Goal: Information Seeking & Learning: Learn about a topic

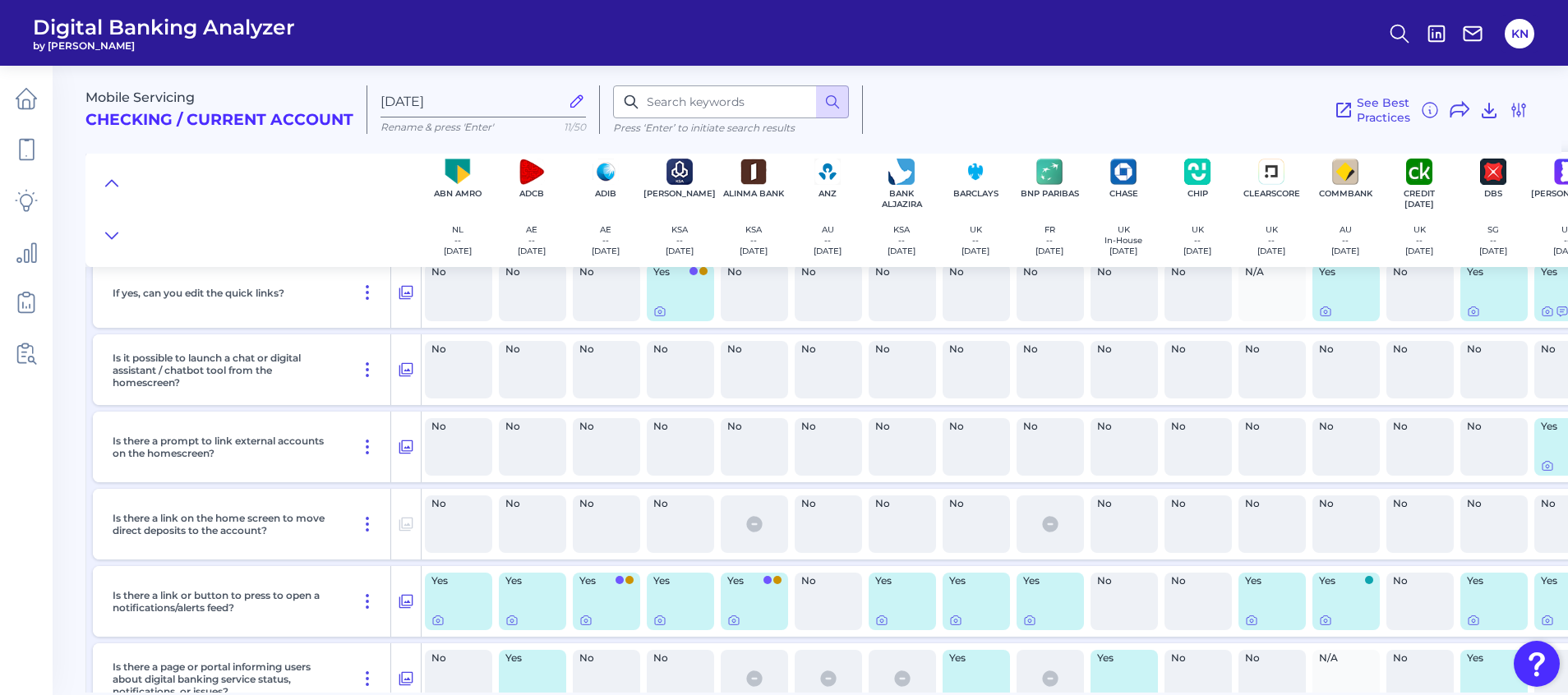
scroll to position [26213, 0]
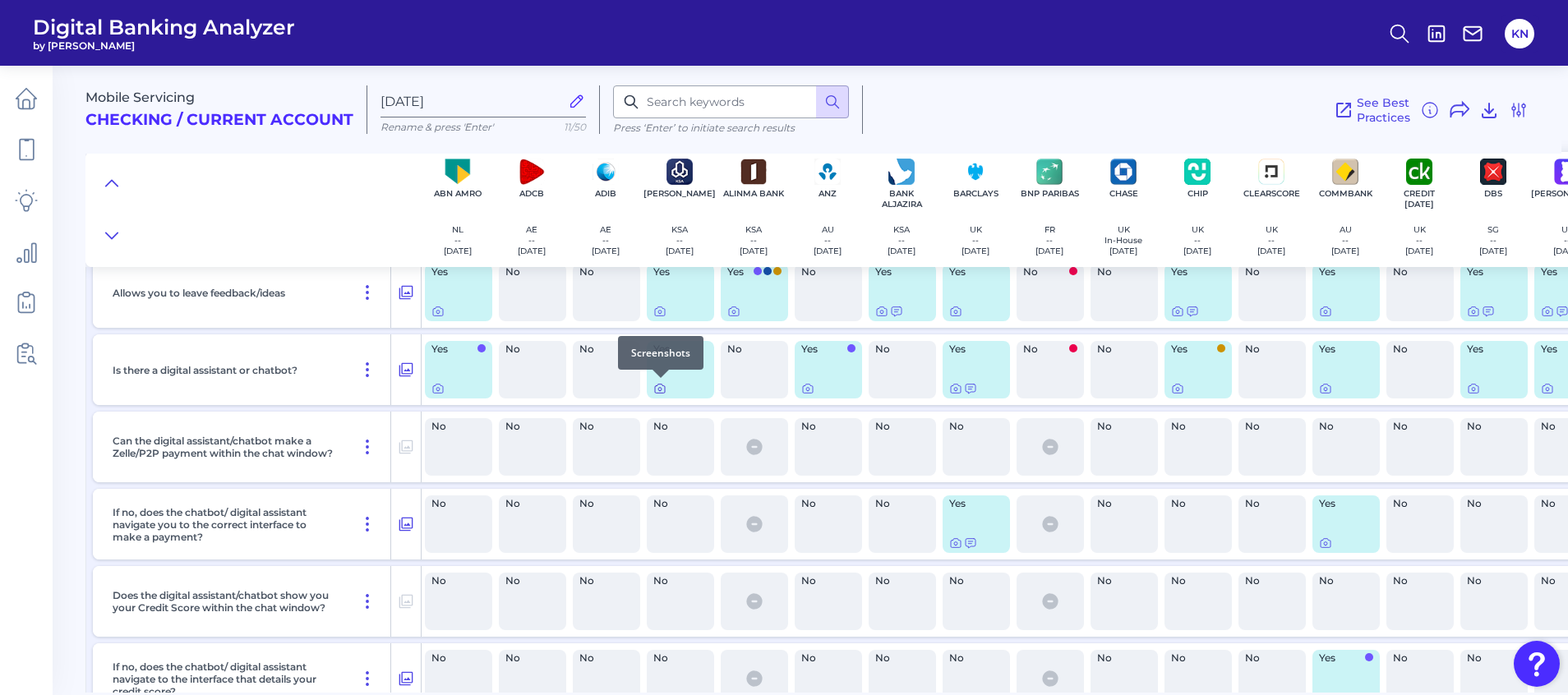
click at [657, 391] on icon at bounding box center [660, 388] width 13 height 13
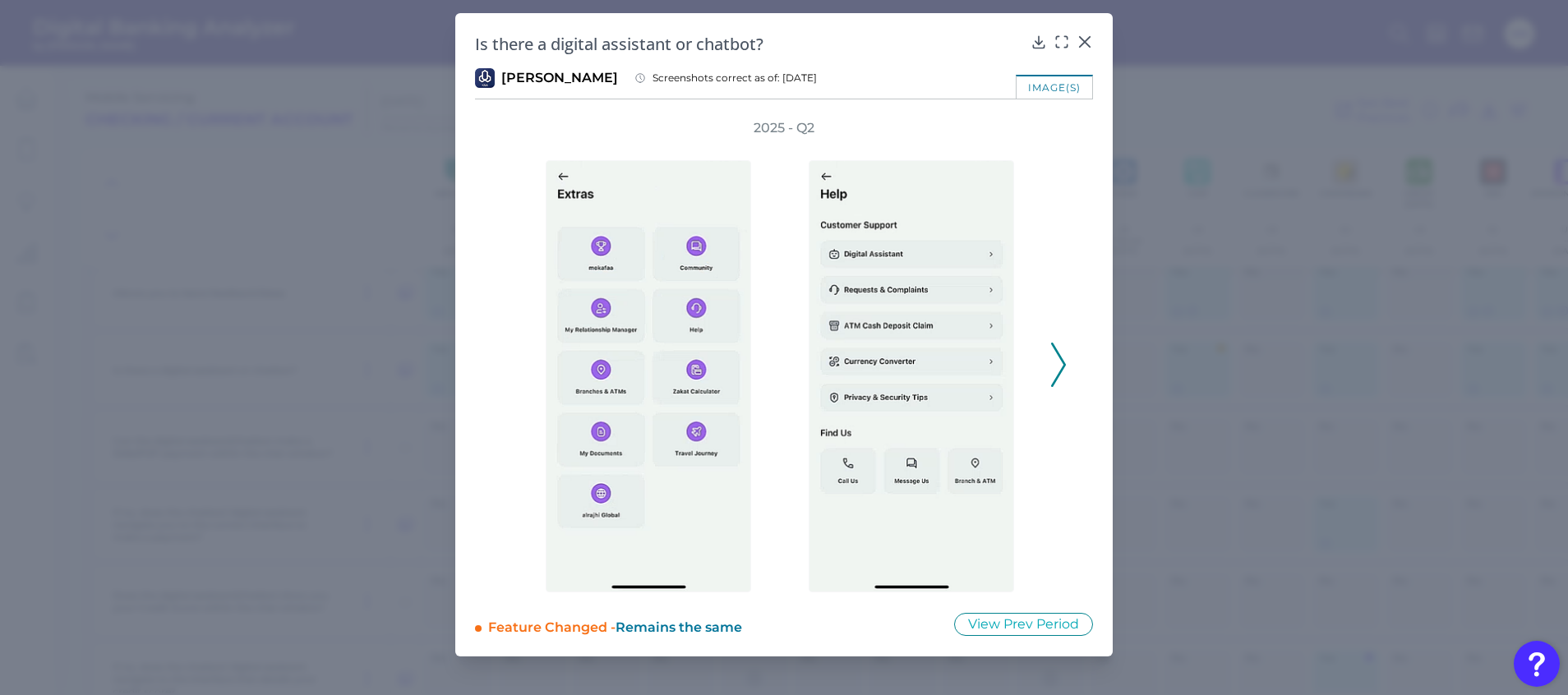
click at [1060, 346] on icon at bounding box center [1058, 365] width 15 height 45
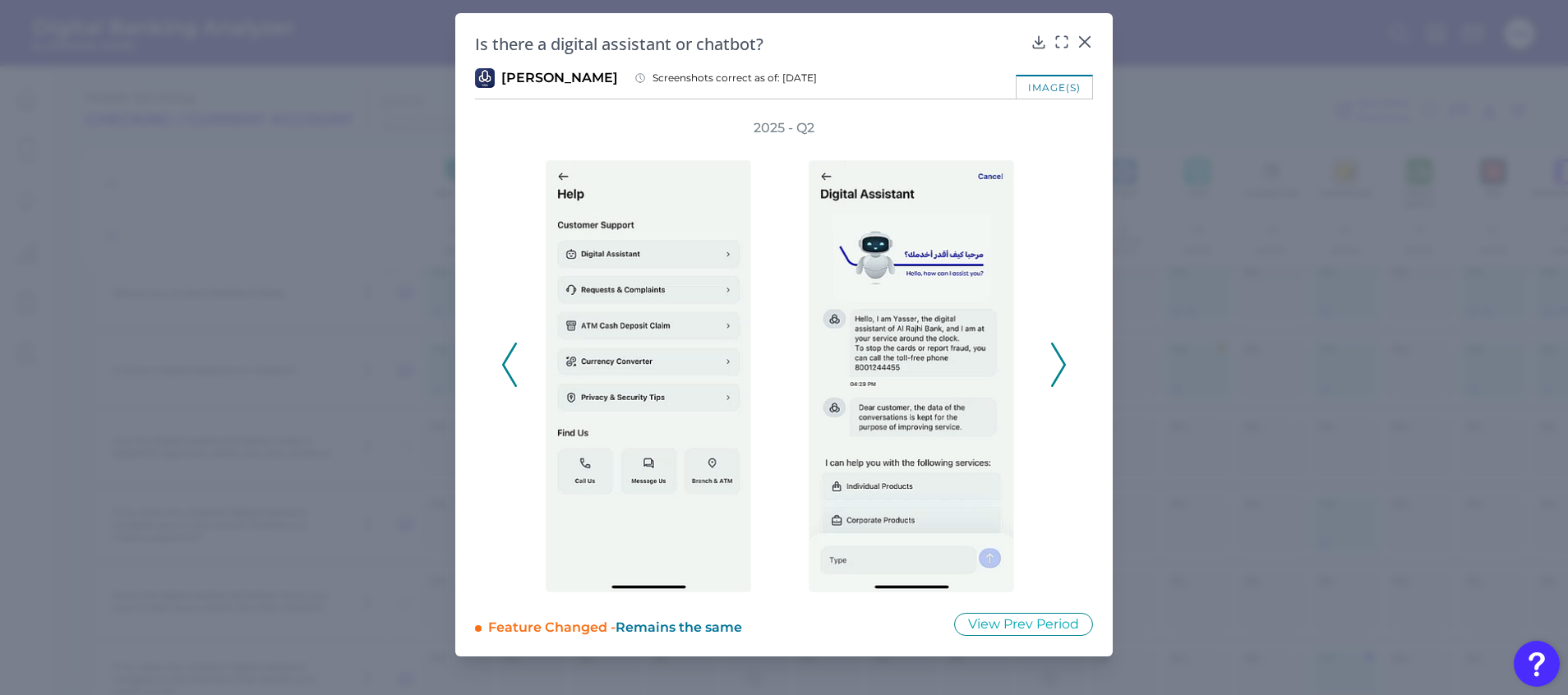
click at [1061, 358] on polyline at bounding box center [1058, 364] width 12 height 42
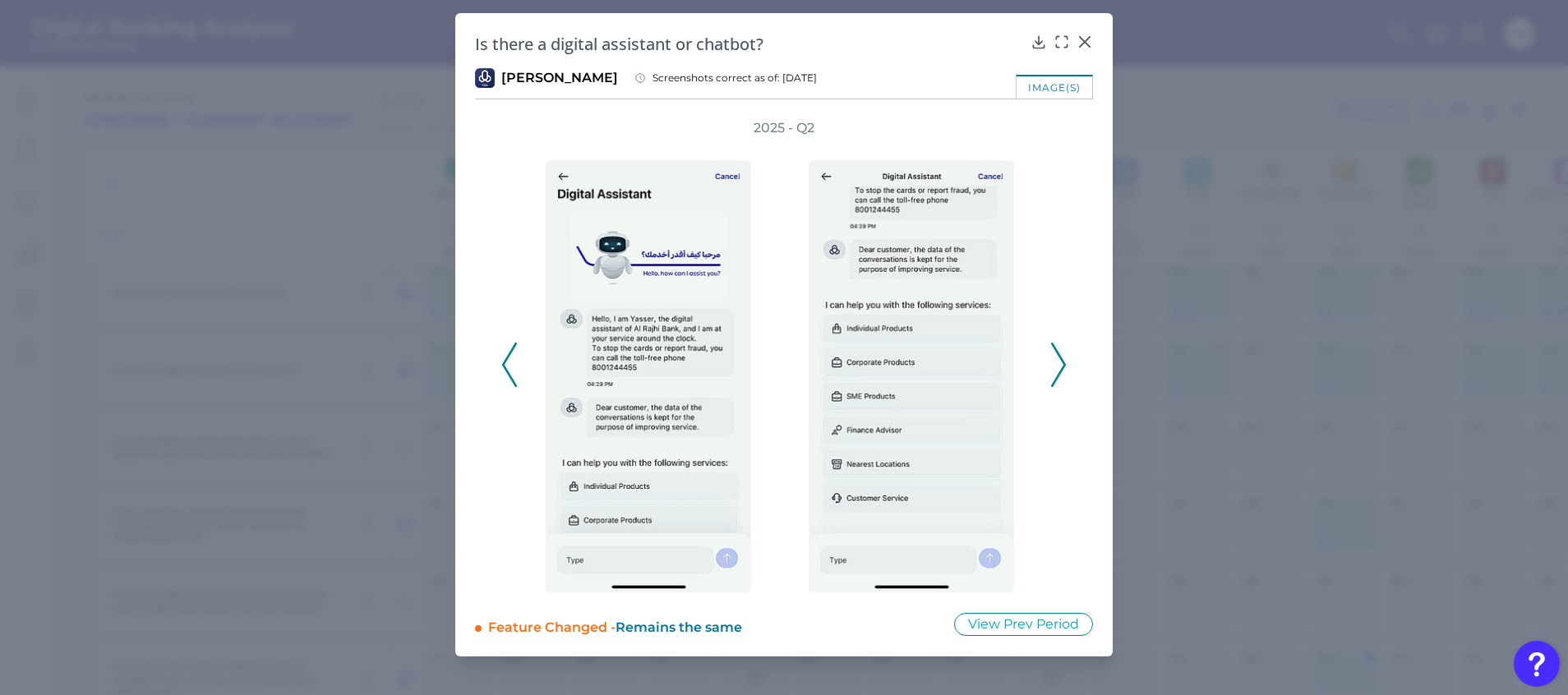
click at [1061, 358] on polyline at bounding box center [1058, 364] width 12 height 42
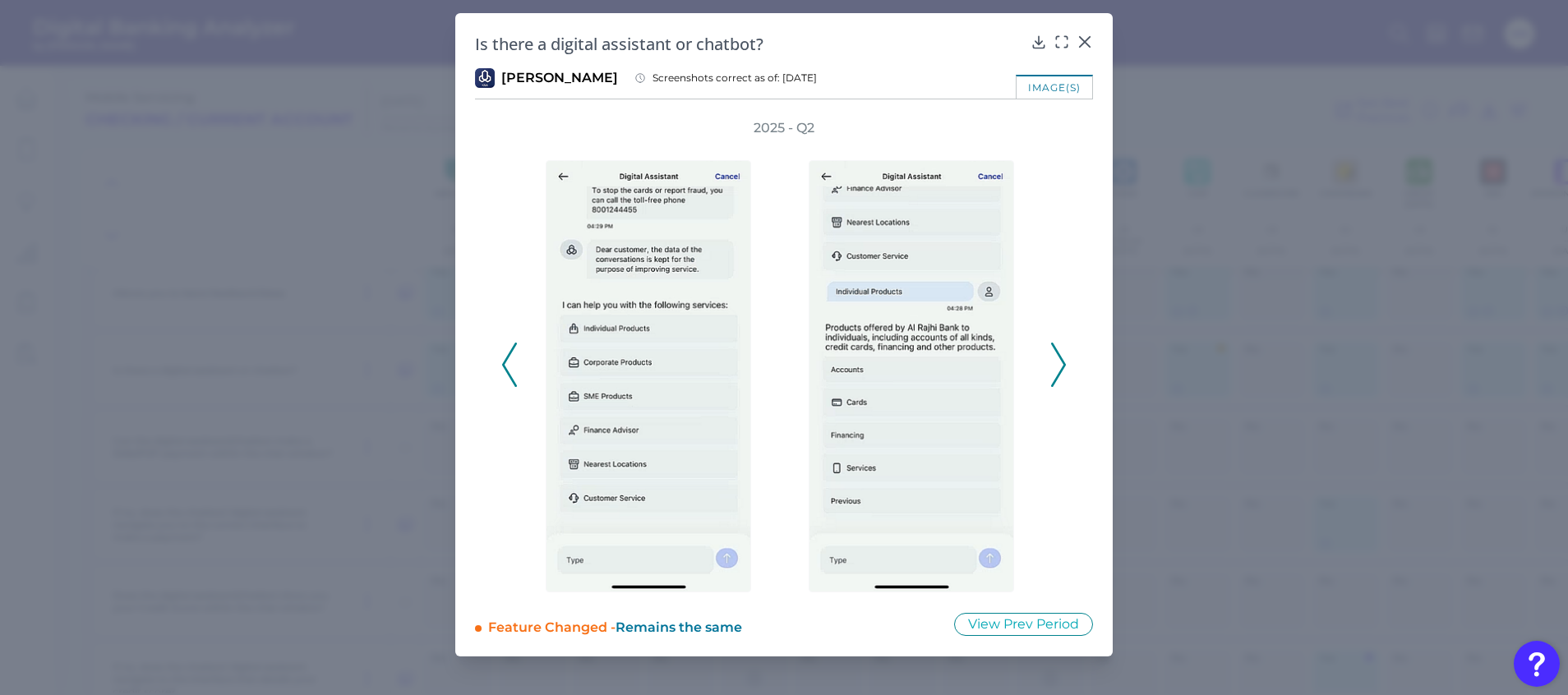
click at [1061, 358] on polyline at bounding box center [1058, 364] width 12 height 42
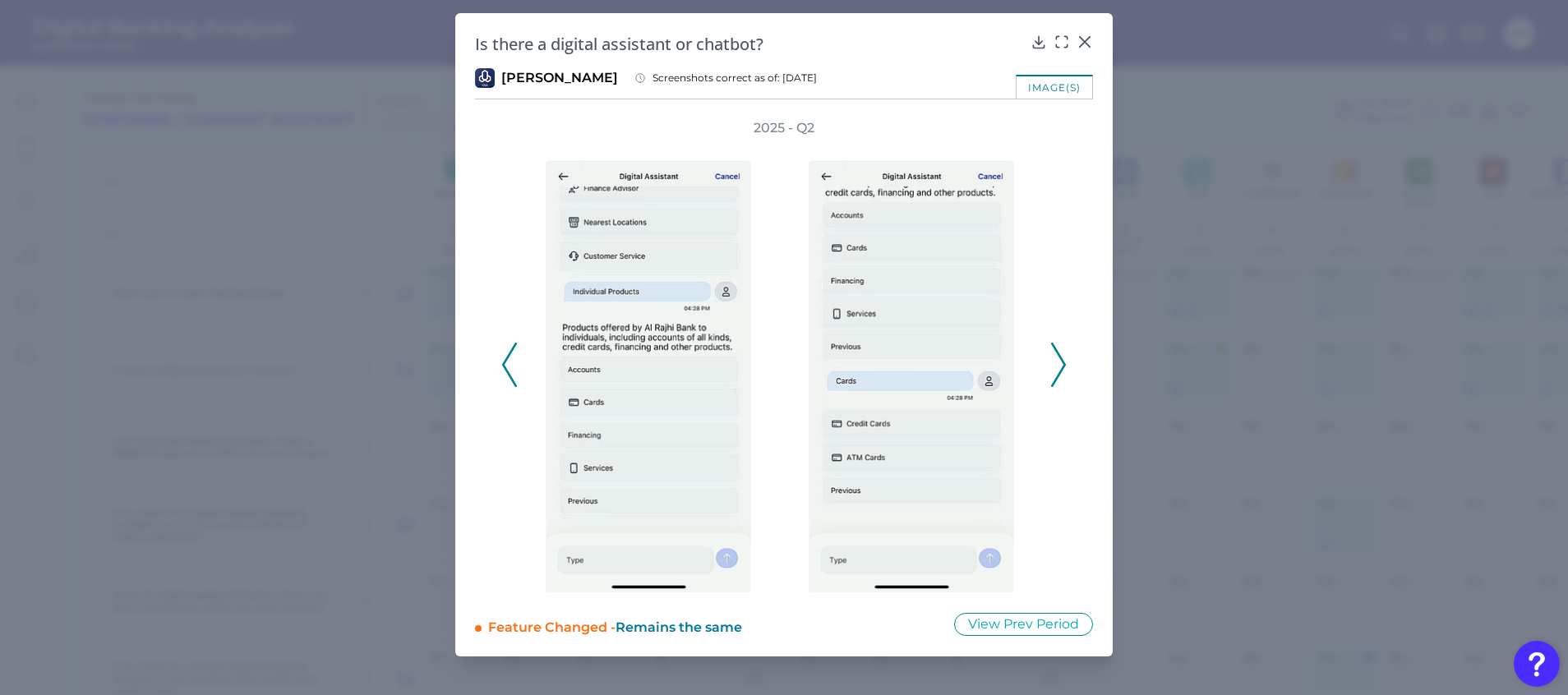
click at [1061, 358] on polyline at bounding box center [1058, 364] width 12 height 42
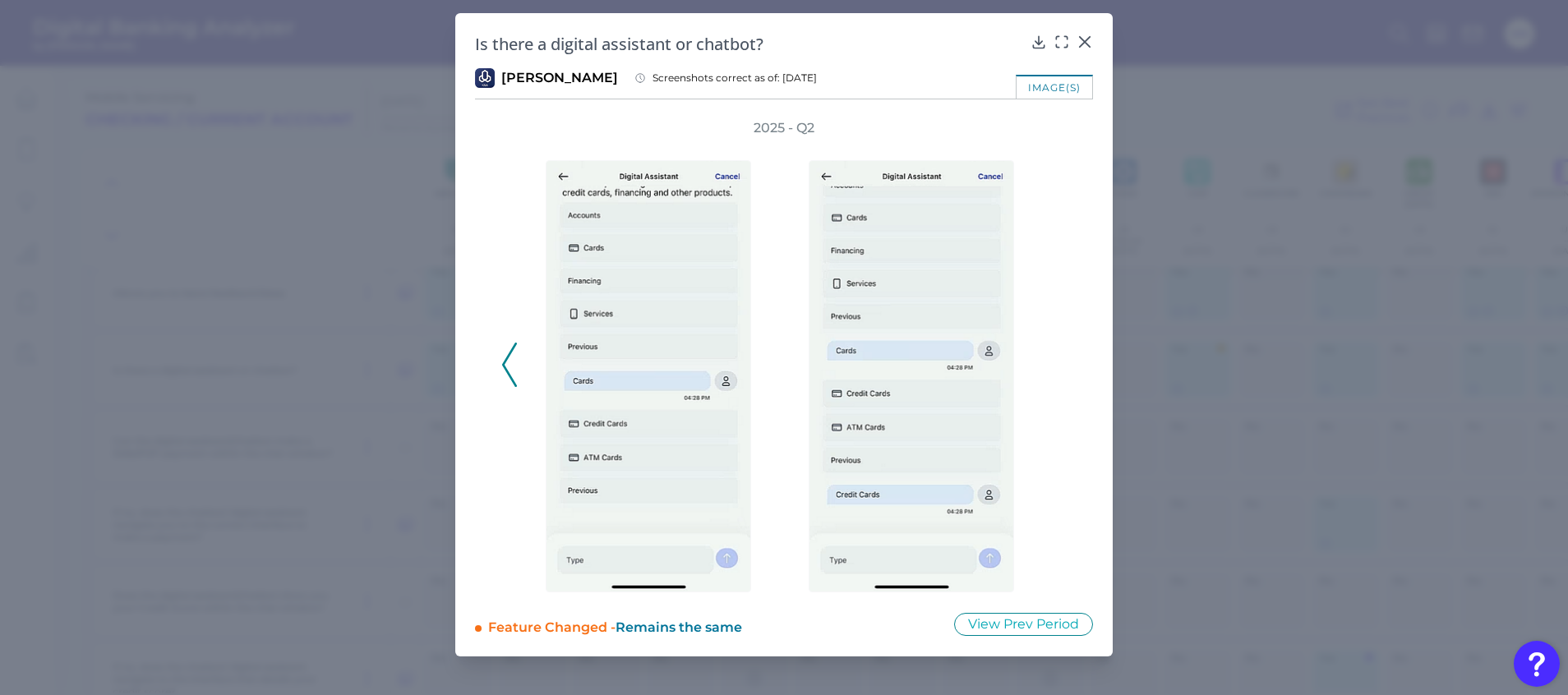
click at [1061, 358] on div "2025 - Q2" at bounding box center [784, 356] width 565 height 473
click at [512, 360] on icon at bounding box center [509, 365] width 15 height 45
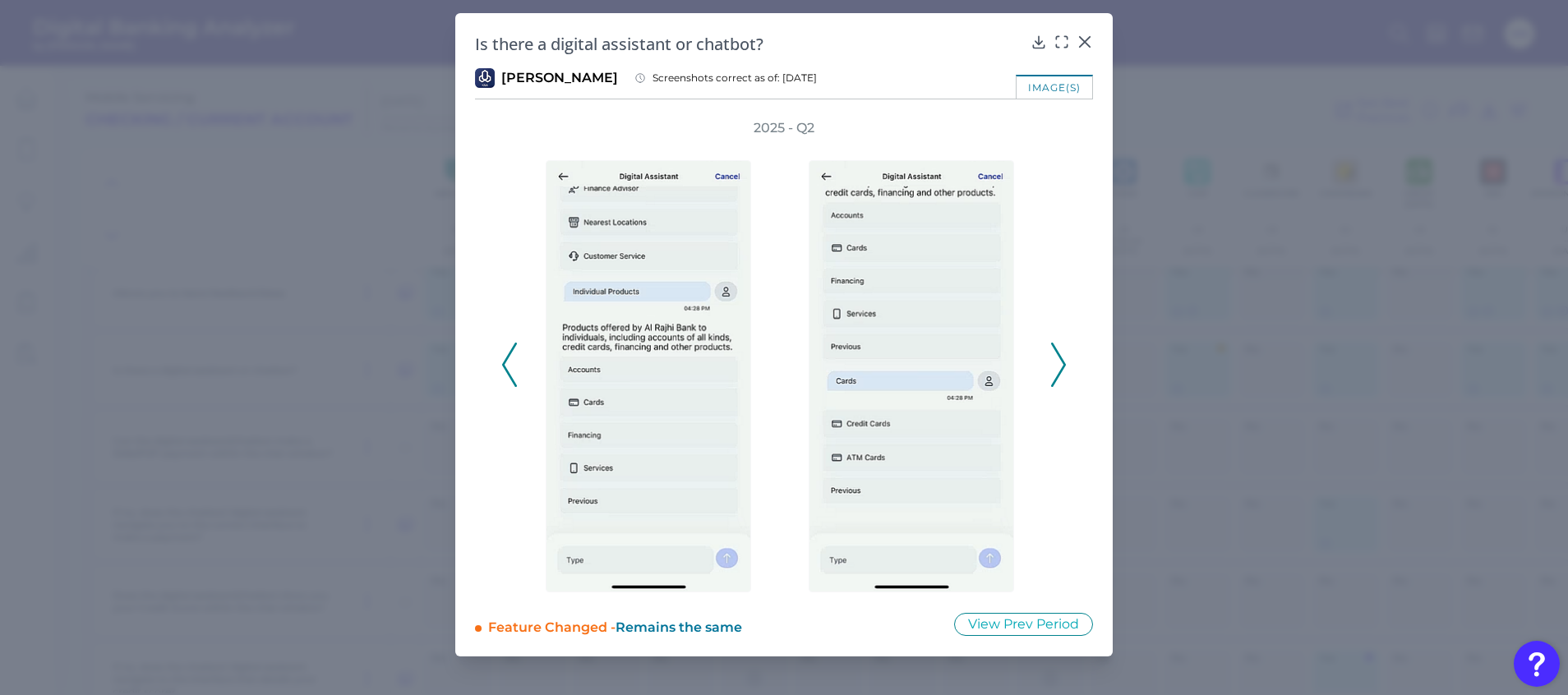
click at [1061, 356] on icon at bounding box center [1058, 365] width 15 height 45
